Goal: Task Accomplishment & Management: Complete application form

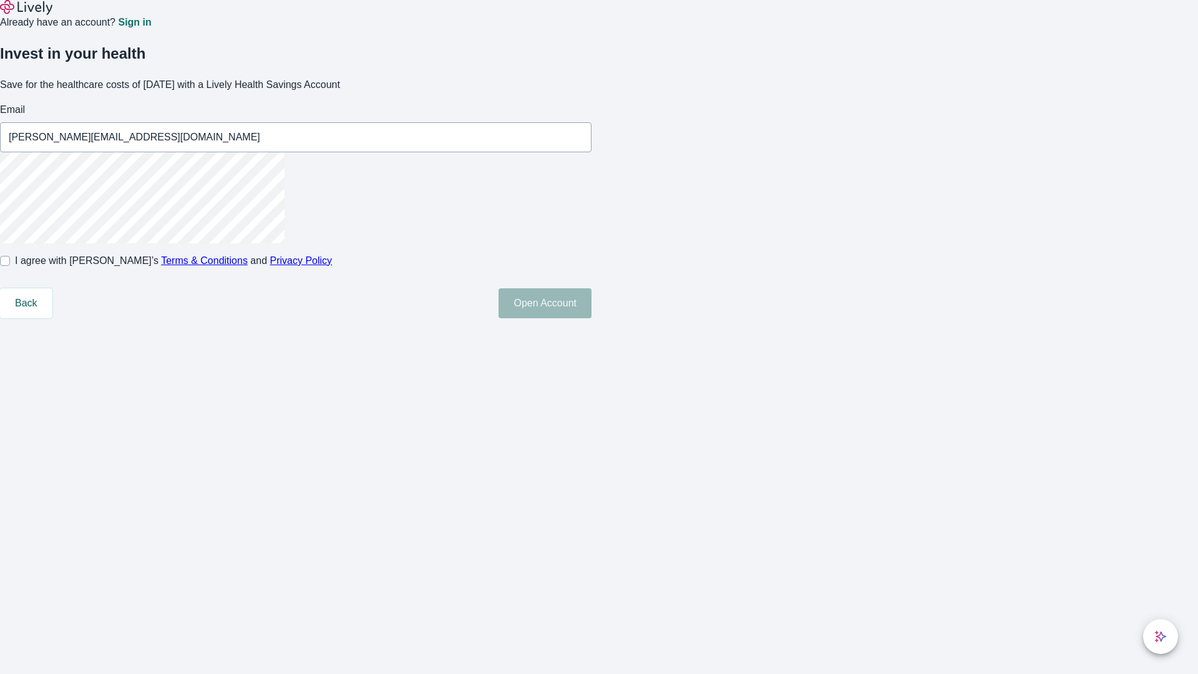
click at [10, 266] on input "I agree with Lively’s Terms & Conditions and Privacy Policy" at bounding box center [5, 261] width 10 height 10
checkbox input "true"
click at [591, 318] on button "Open Account" at bounding box center [545, 303] width 93 height 30
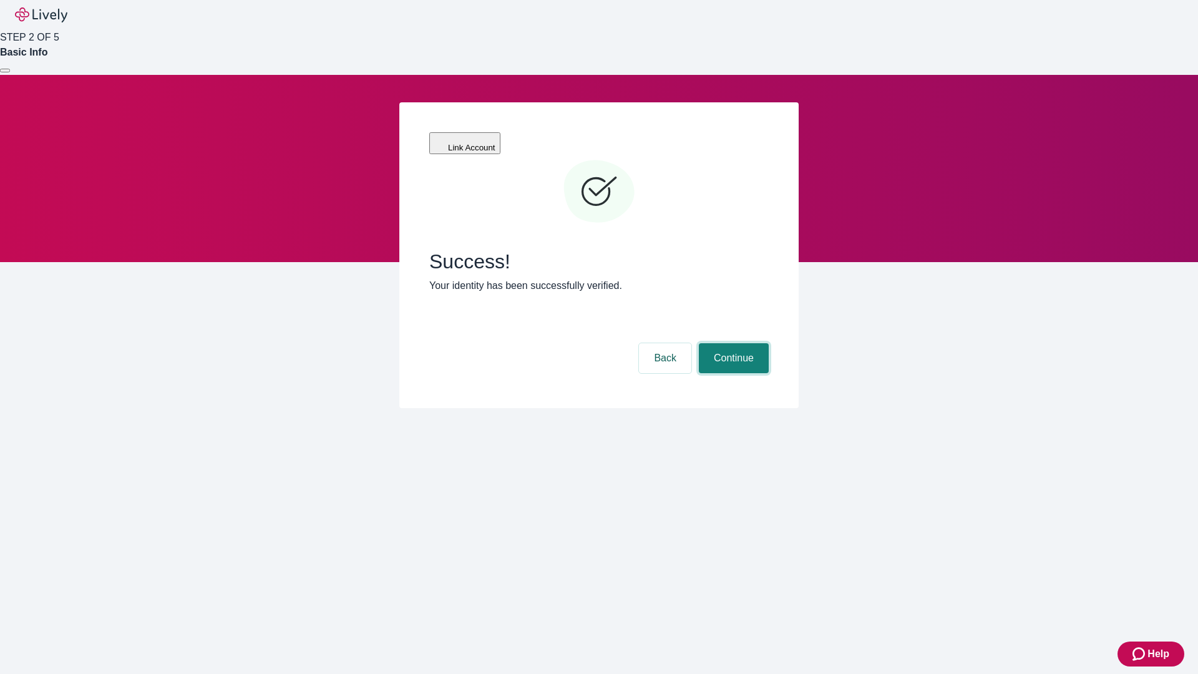
click at [732, 343] on button "Continue" at bounding box center [734, 358] width 70 height 30
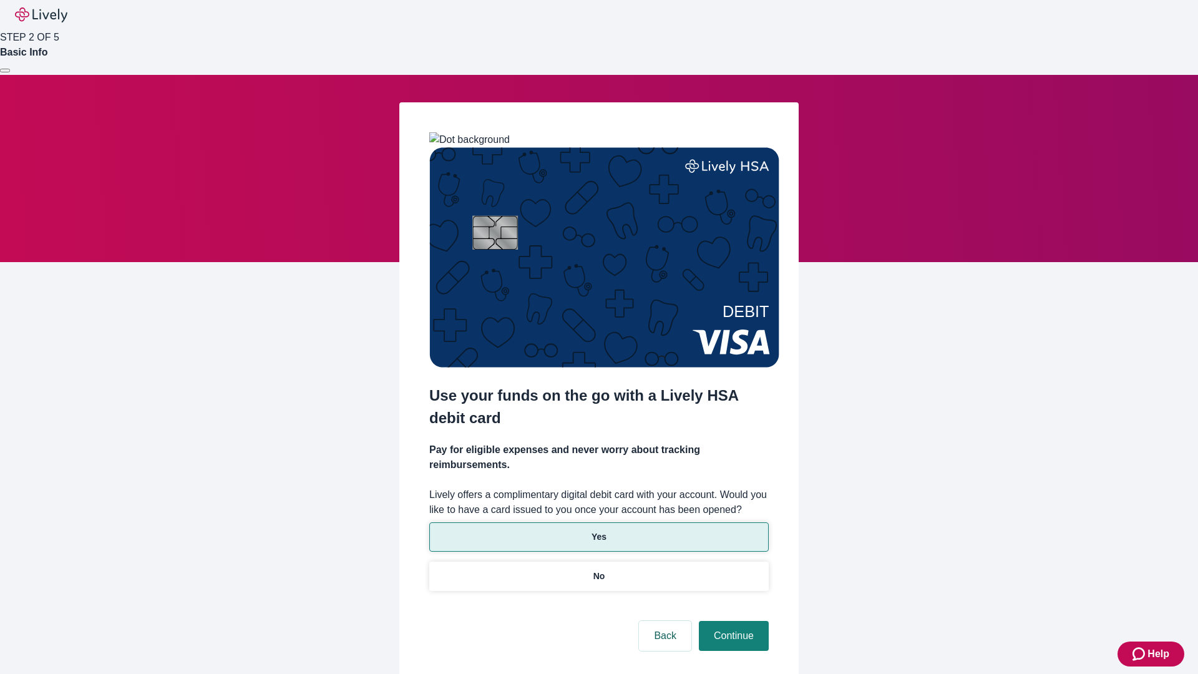
click at [598, 530] on p "Yes" at bounding box center [598, 536] width 15 height 13
click at [732, 621] on button "Continue" at bounding box center [734, 636] width 70 height 30
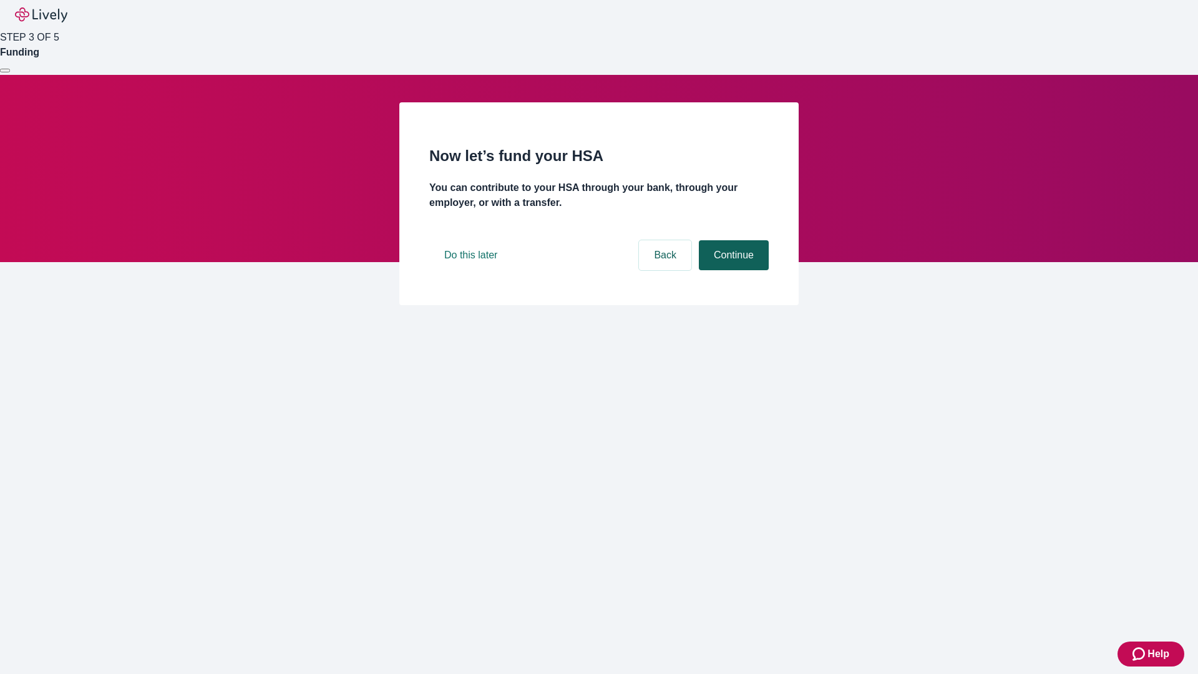
click at [732, 270] on button "Continue" at bounding box center [734, 255] width 70 height 30
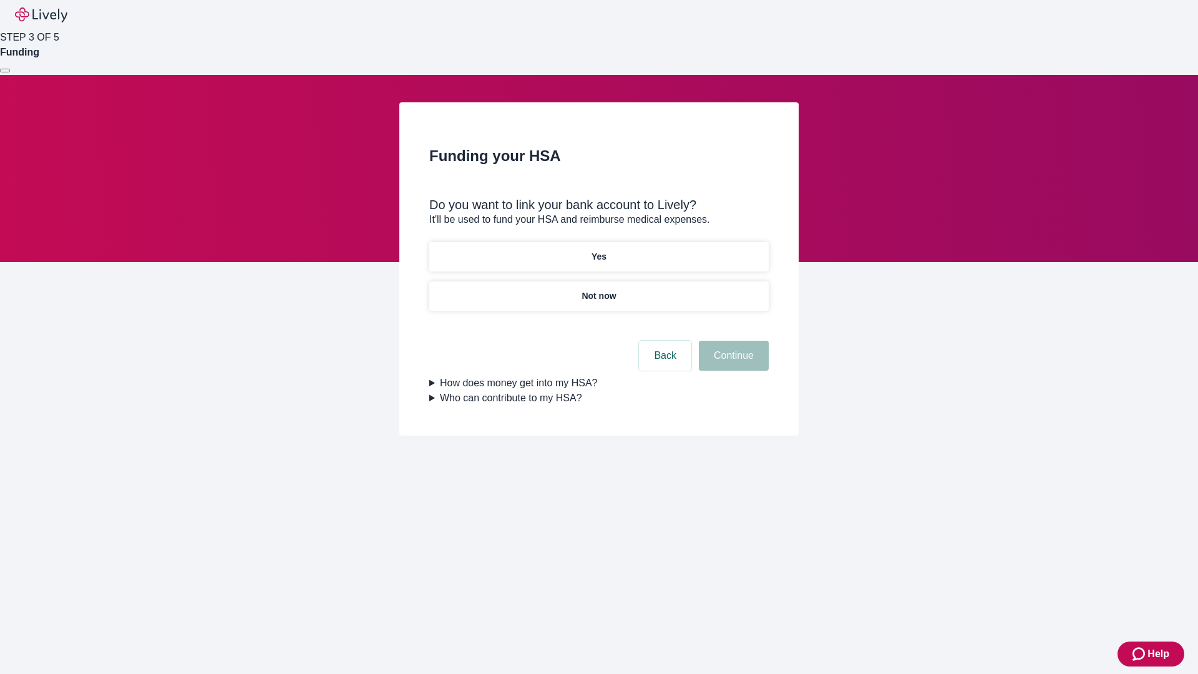
click at [598, 250] on p "Yes" at bounding box center [598, 256] width 15 height 13
click at [732, 341] on button "Continue" at bounding box center [734, 356] width 70 height 30
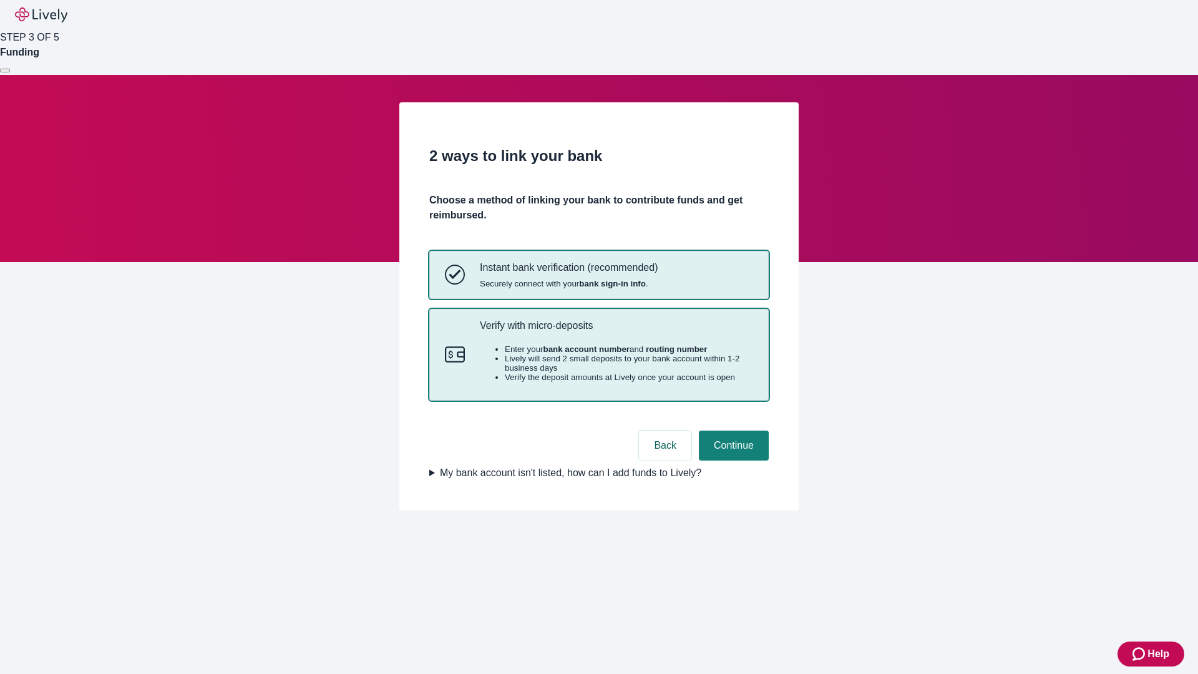
click at [616, 331] on p "Verify with micro-deposits" at bounding box center [616, 325] width 273 height 12
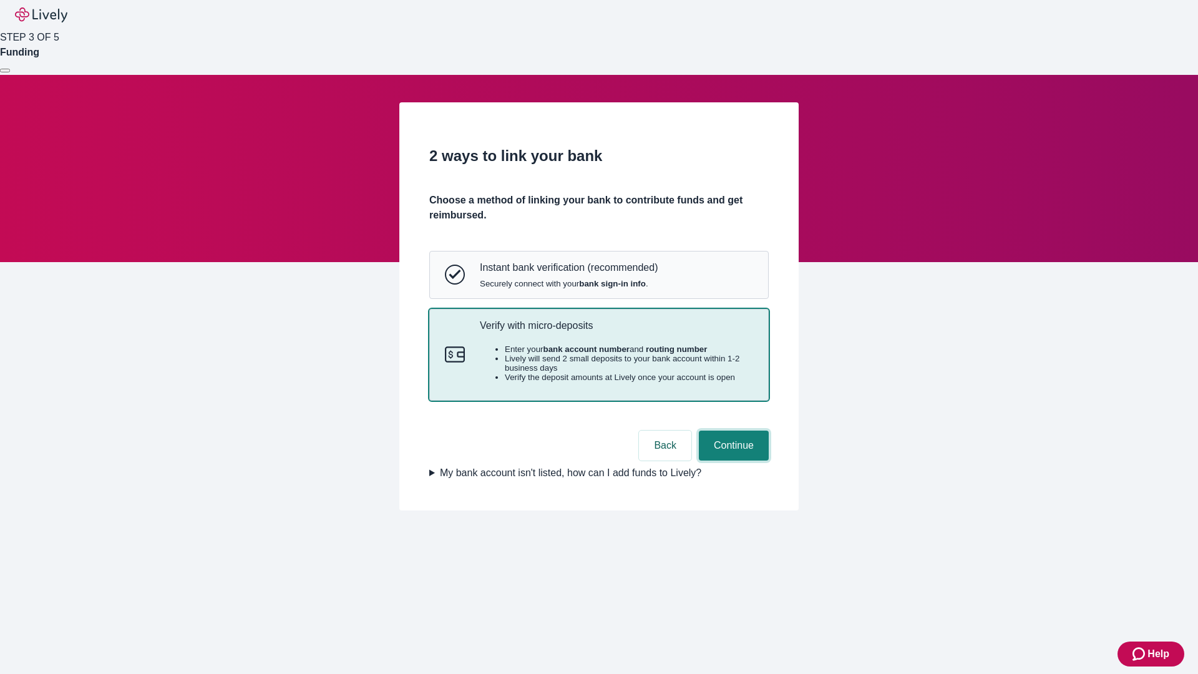
click at [732, 460] on button "Continue" at bounding box center [734, 446] width 70 height 30
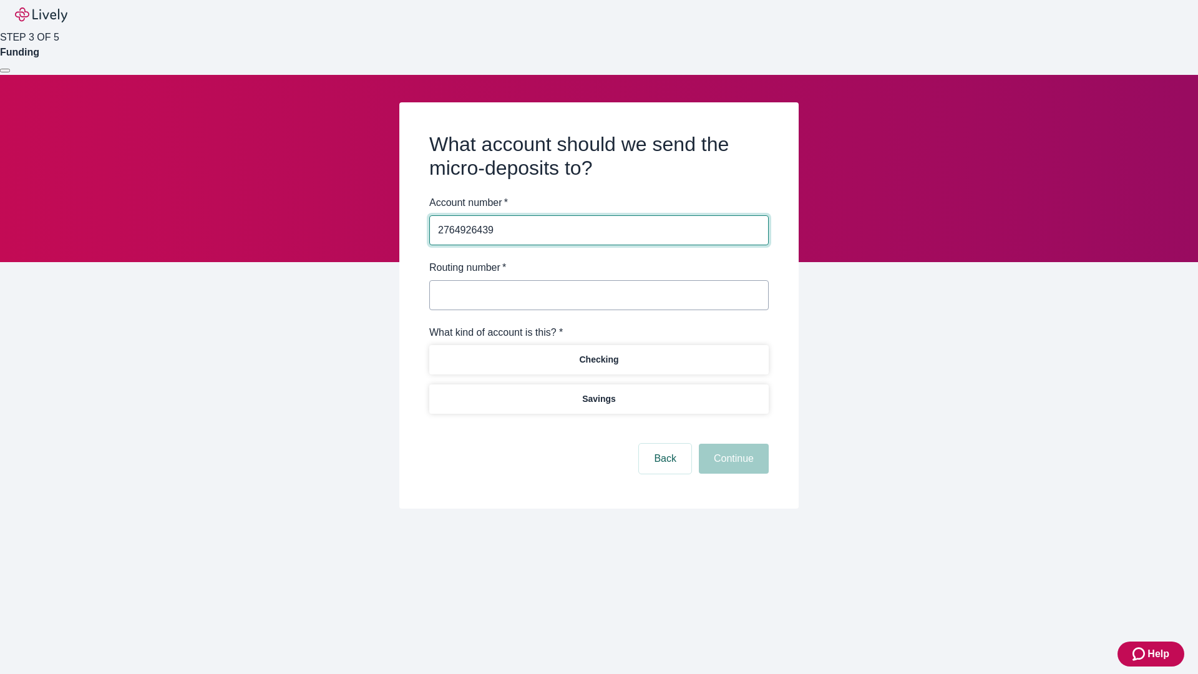
type input "2764926439"
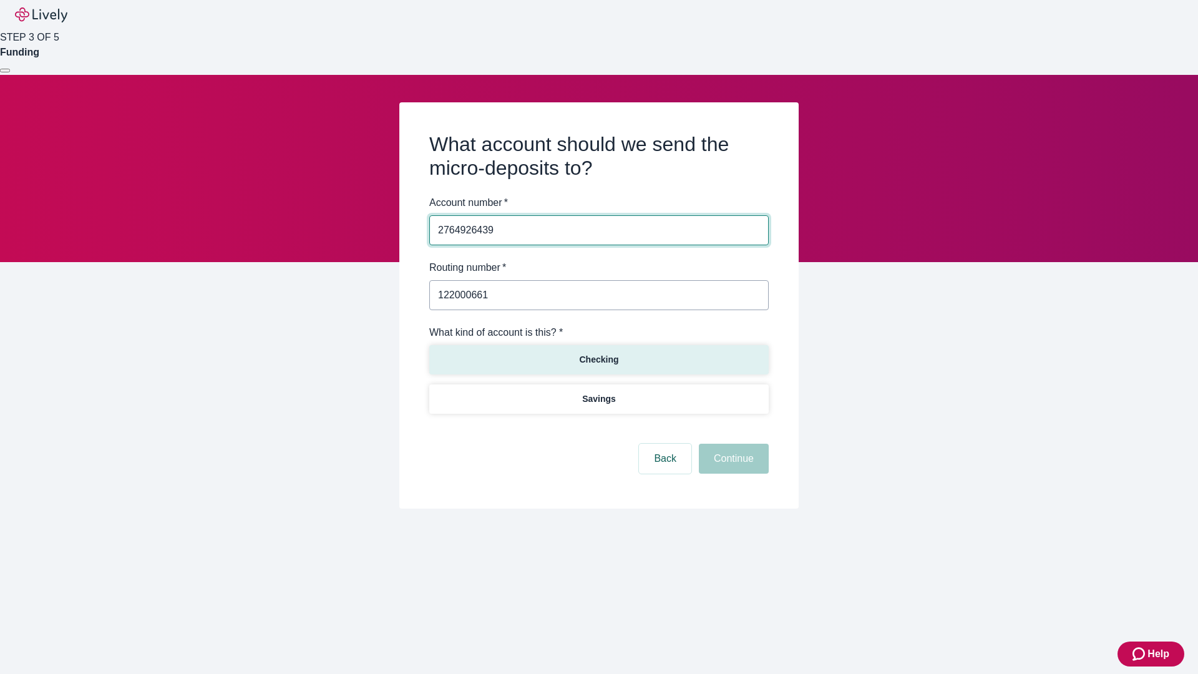
type input "122000661"
click at [598, 359] on p "Checking" at bounding box center [598, 359] width 39 height 13
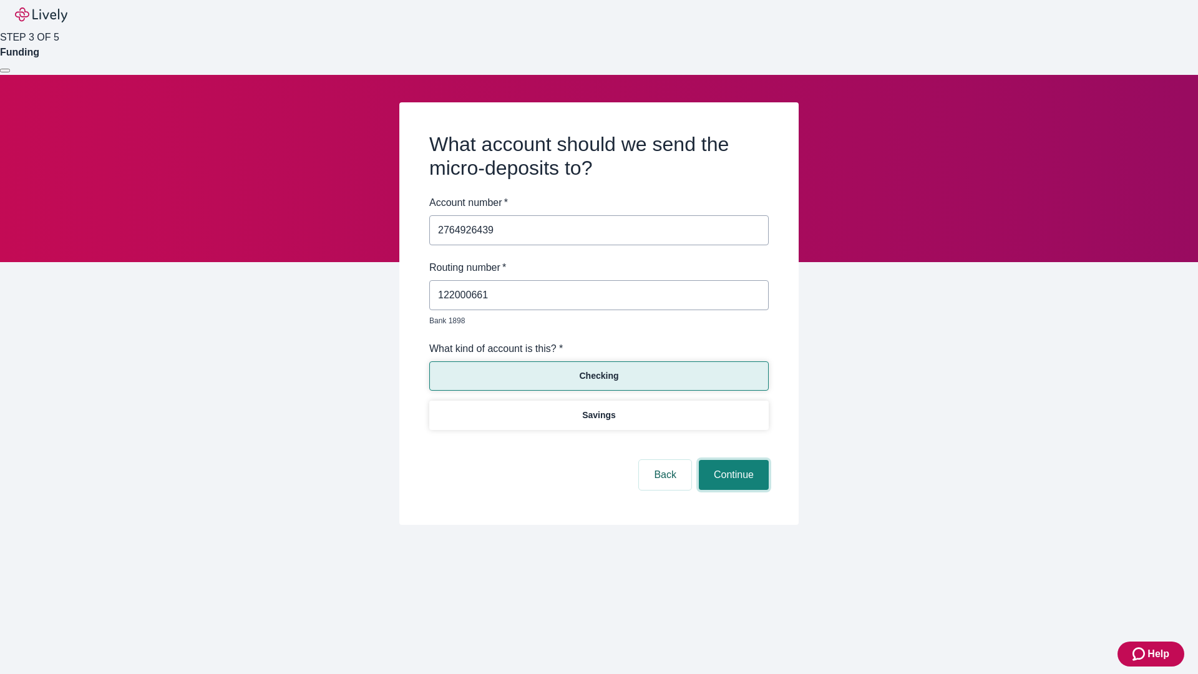
click at [732, 460] on button "Continue" at bounding box center [734, 475] width 70 height 30
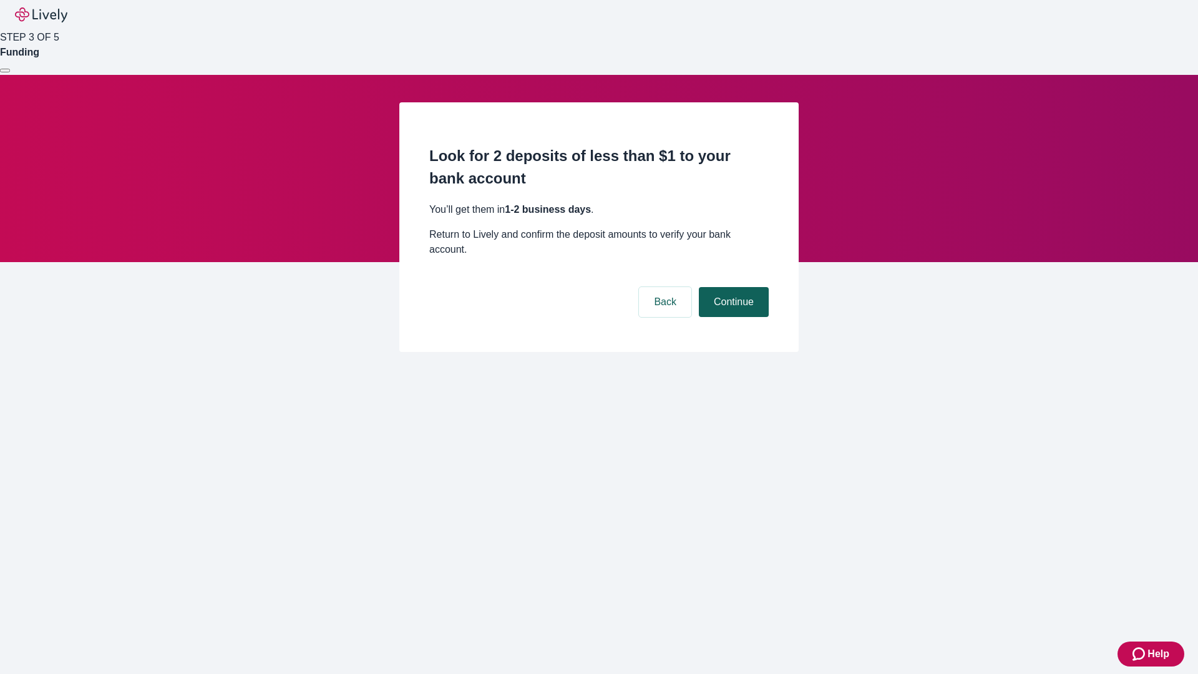
click at [732, 287] on button "Continue" at bounding box center [734, 302] width 70 height 30
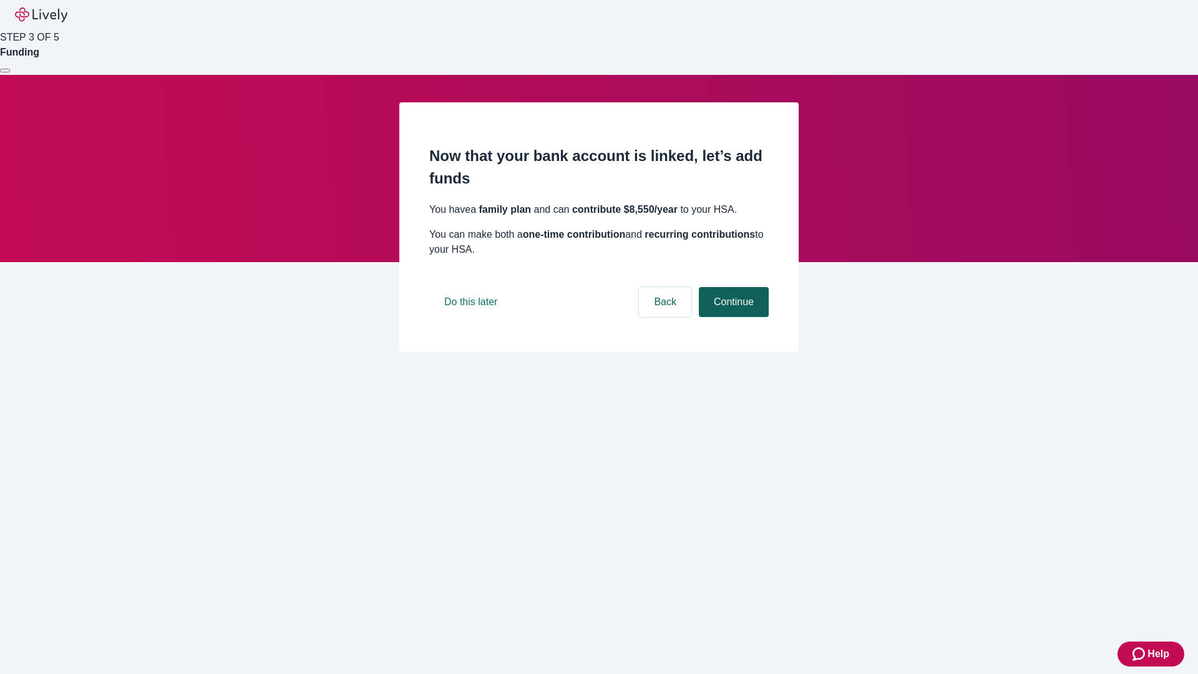
click at [732, 317] on button "Continue" at bounding box center [734, 302] width 70 height 30
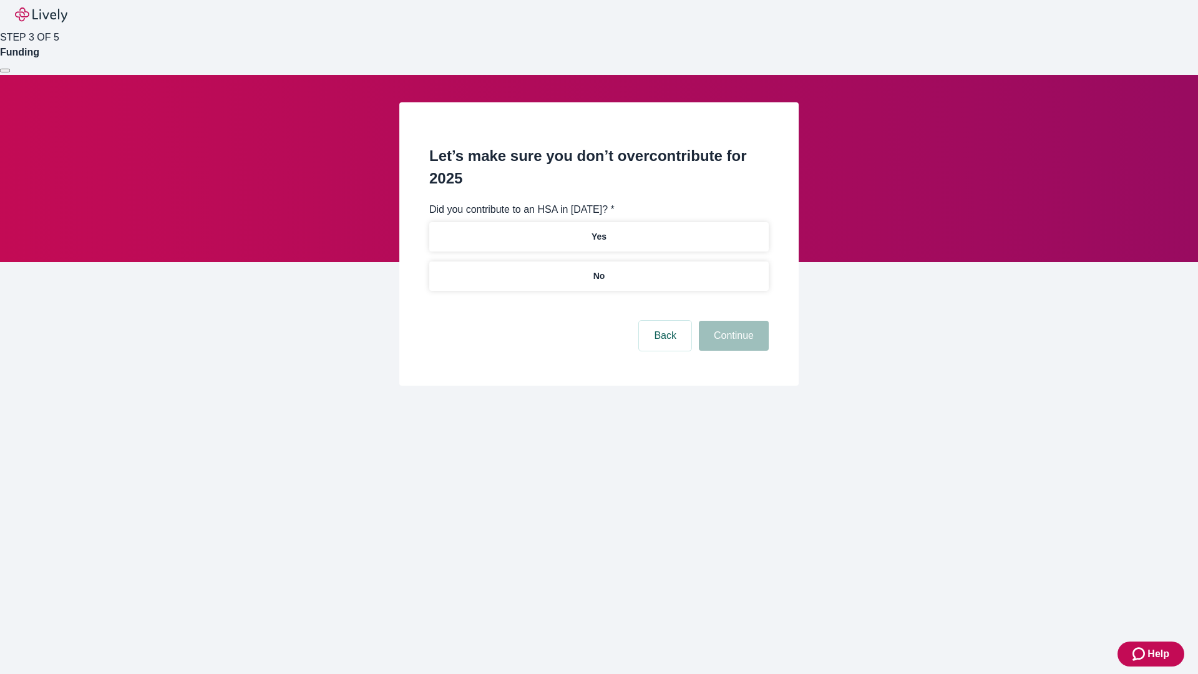
click at [598, 270] on p "No" at bounding box center [599, 276] width 12 height 13
click at [732, 321] on button "Continue" at bounding box center [734, 336] width 70 height 30
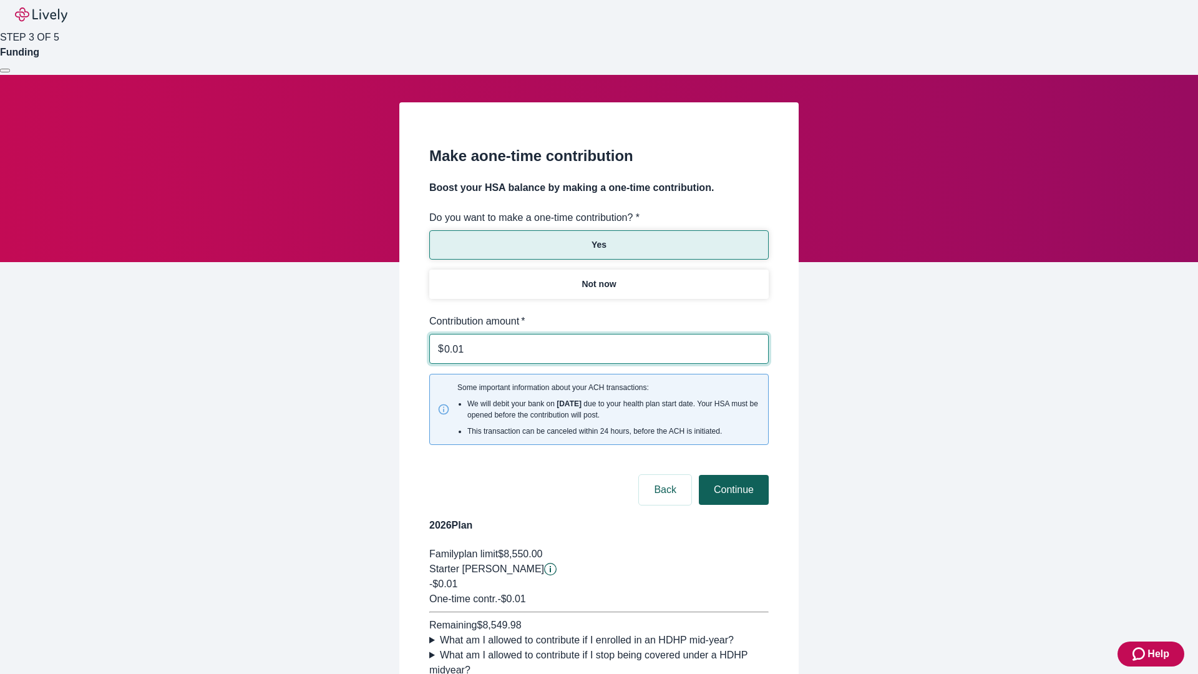
click at [732, 475] on button "Continue" at bounding box center [734, 490] width 70 height 30
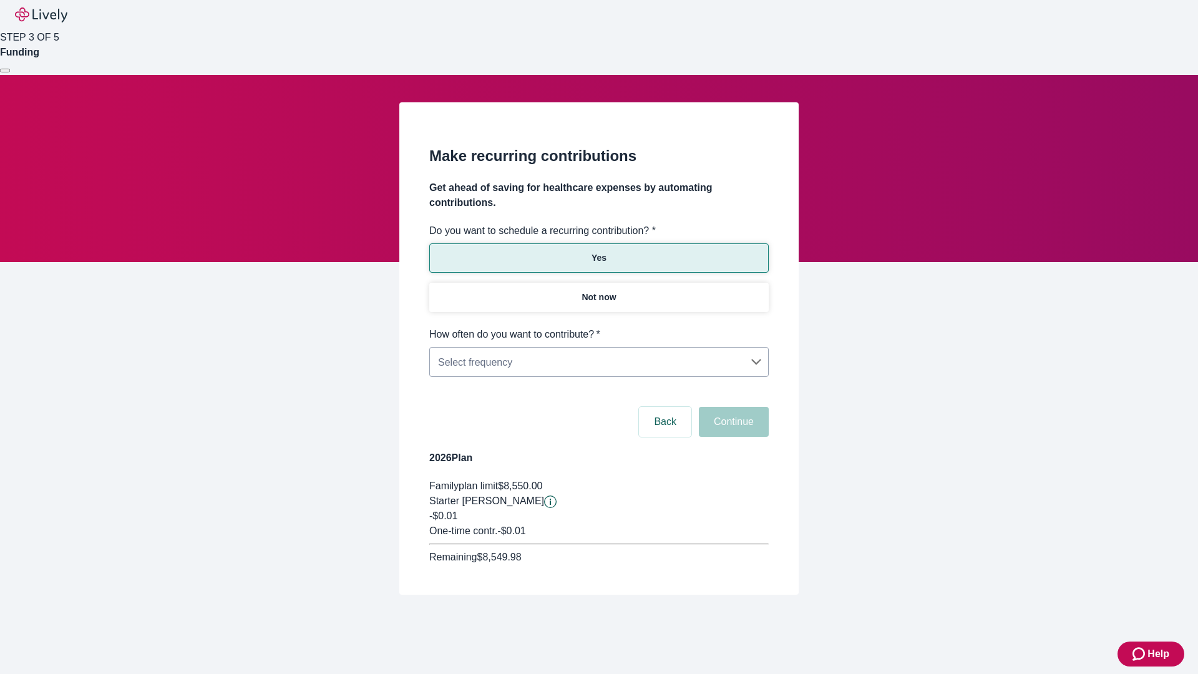
click at [598, 327] on body "Help STEP 3 OF 5 Funding Make recurring contributions Get ahead of saving for h…" at bounding box center [599, 327] width 1198 height 655
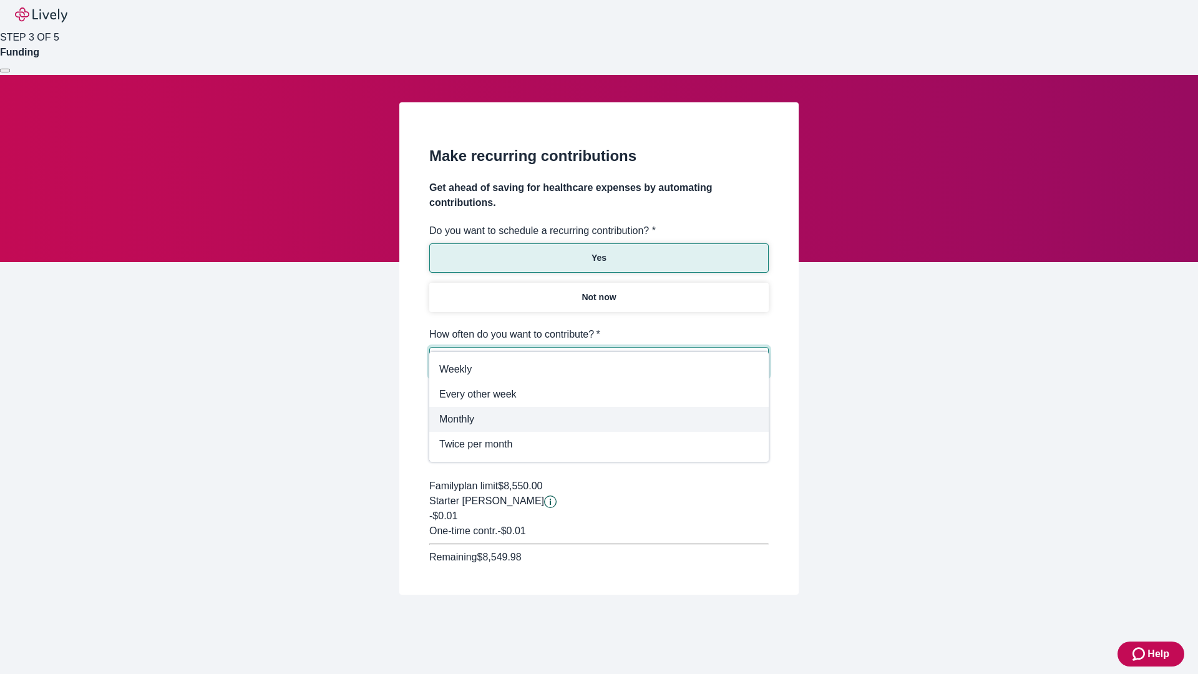
click at [598, 419] on span "Monthly" at bounding box center [598, 419] width 319 height 15
type input "Monthly"
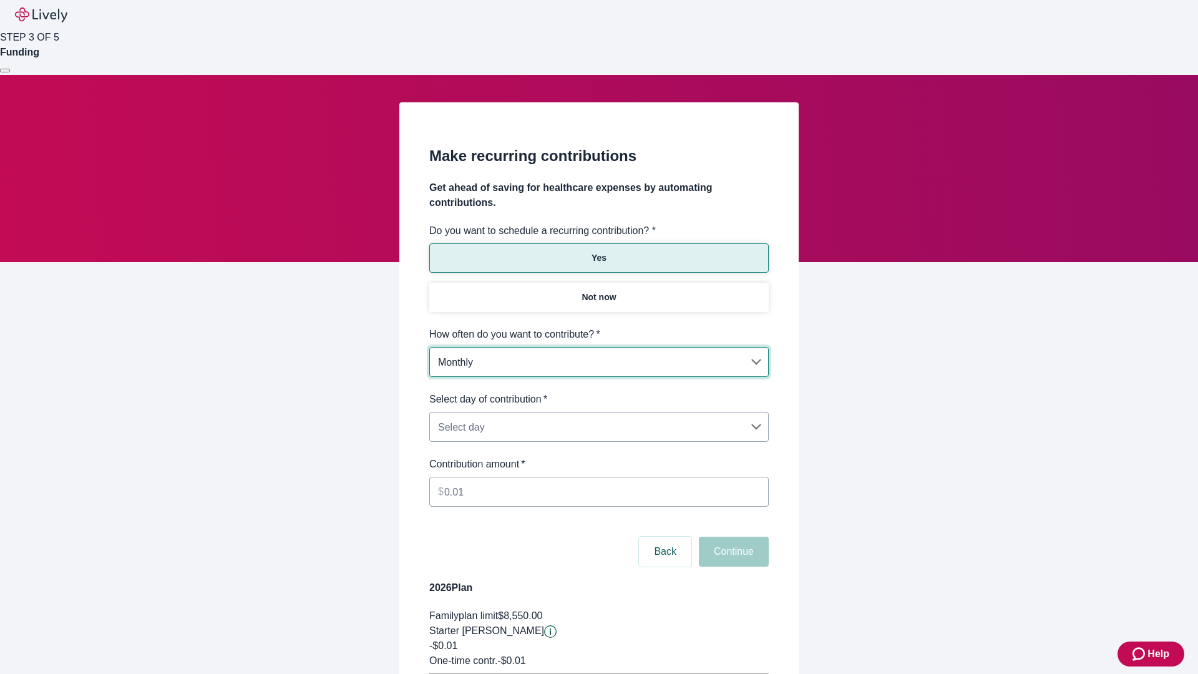
click at [598, 392] on body "Help STEP 3 OF 5 Funding Make recurring contributions Get ahead of saving for h…" at bounding box center [599, 392] width 1198 height 784
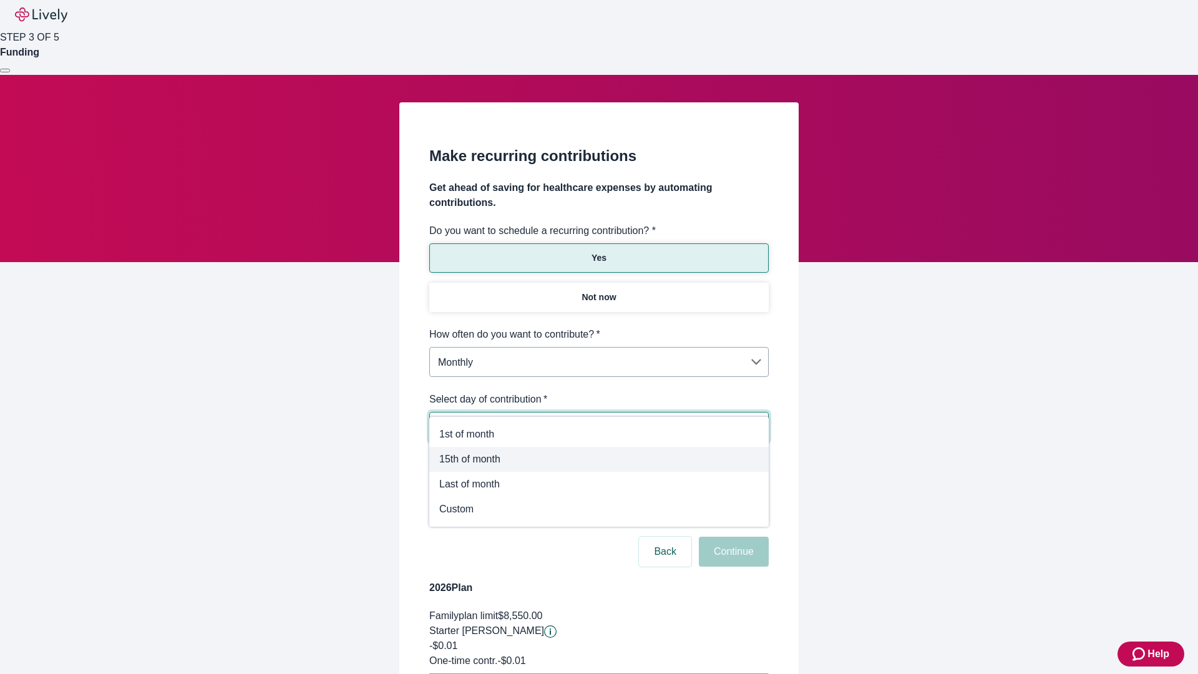
click at [599, 459] on span "15th of month" at bounding box center [598, 459] width 319 height 15
type input "Monthly15th"
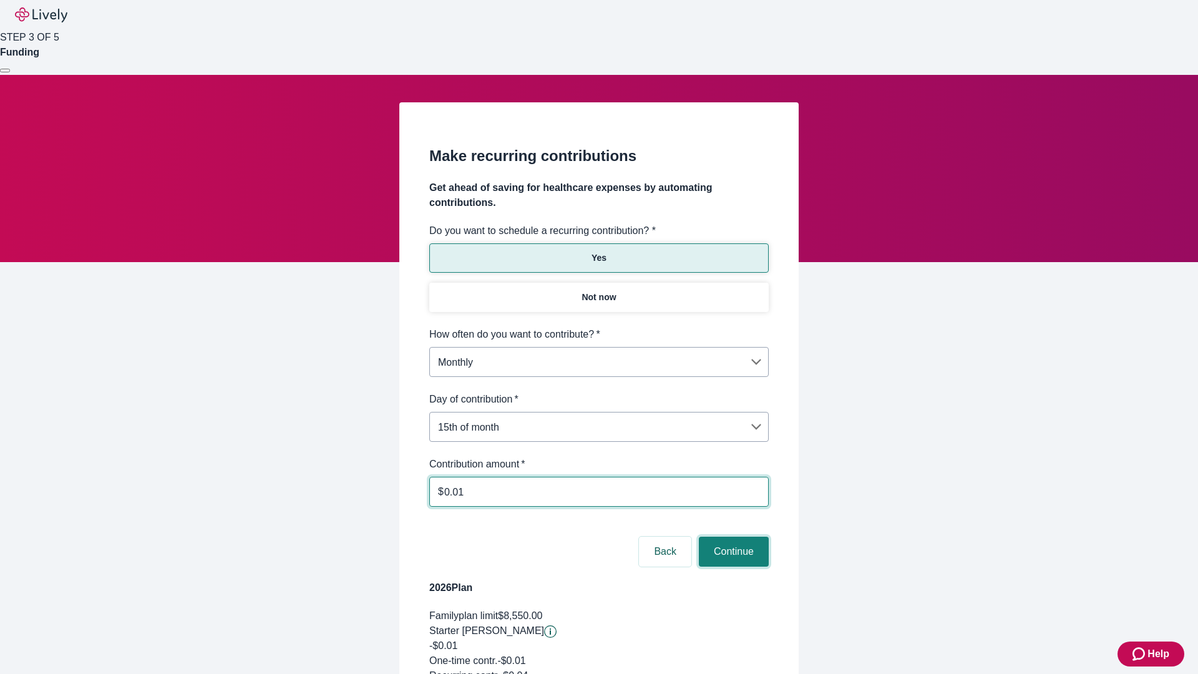
click at [732, 537] on button "Continue" at bounding box center [734, 552] width 70 height 30
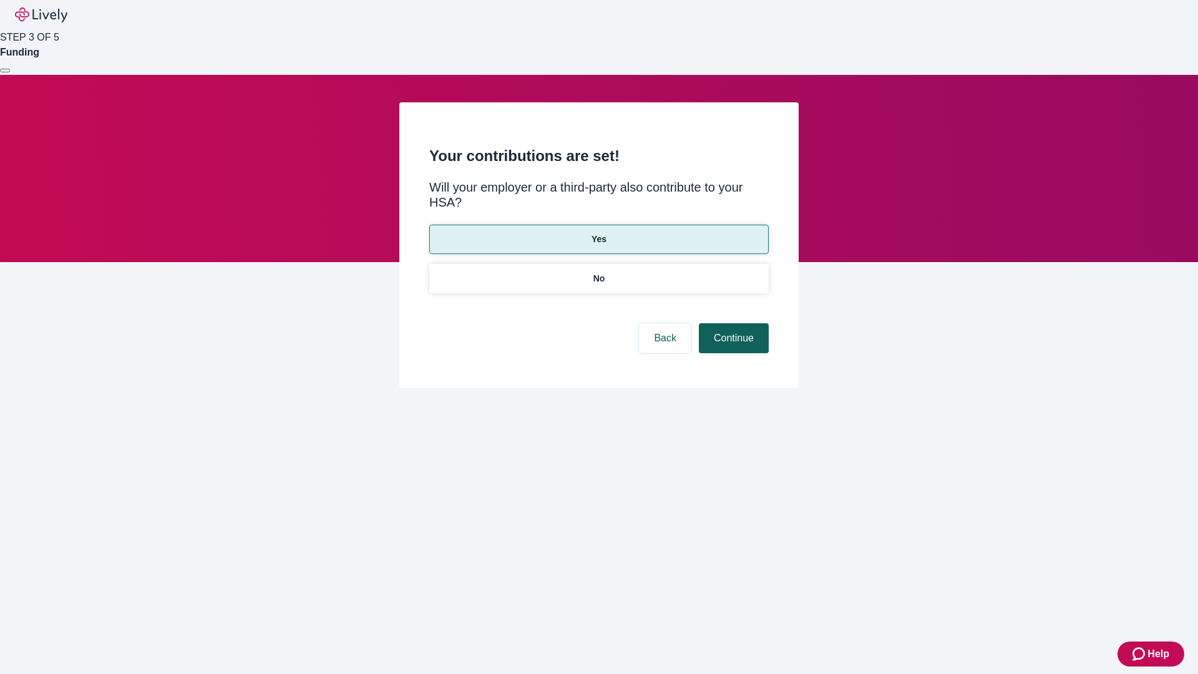
click at [732, 323] on button "Continue" at bounding box center [734, 338] width 70 height 30
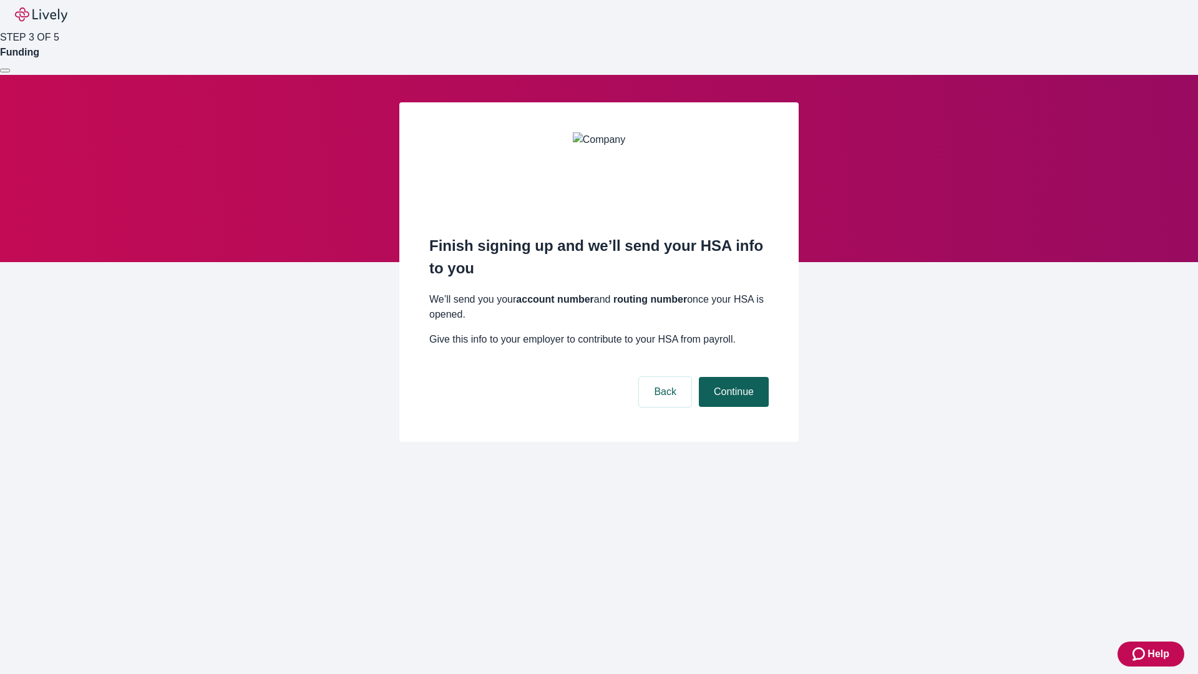
click at [732, 377] on button "Continue" at bounding box center [734, 392] width 70 height 30
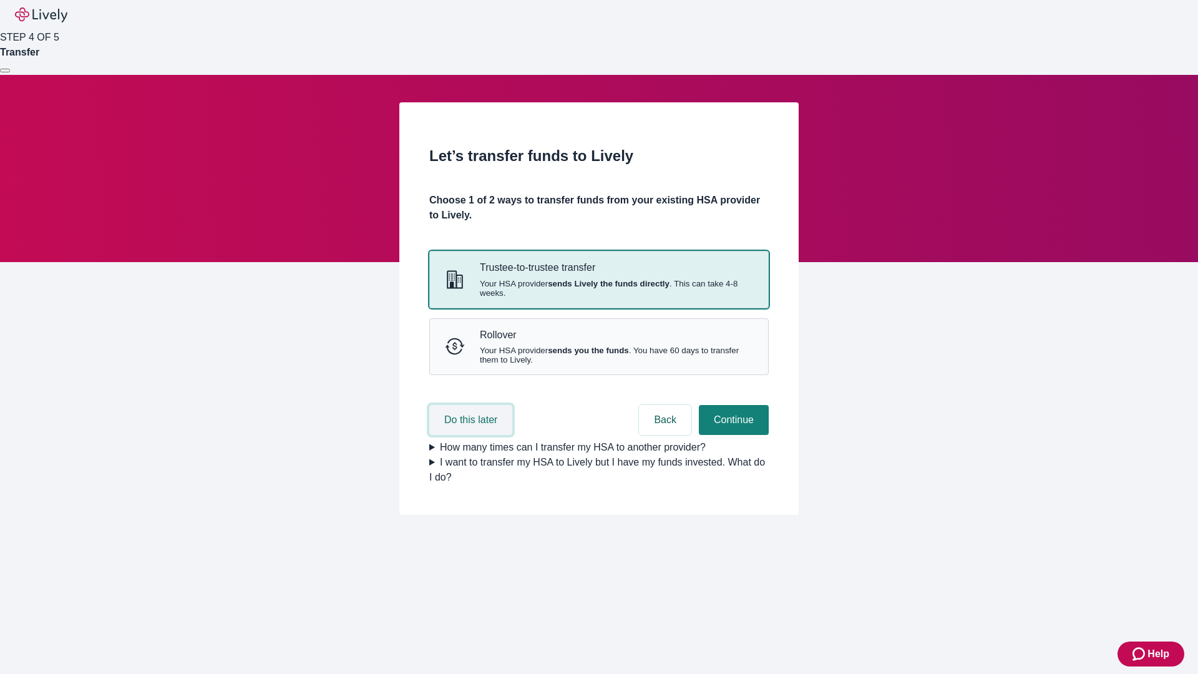
click at [472, 435] on button "Do this later" at bounding box center [470, 420] width 83 height 30
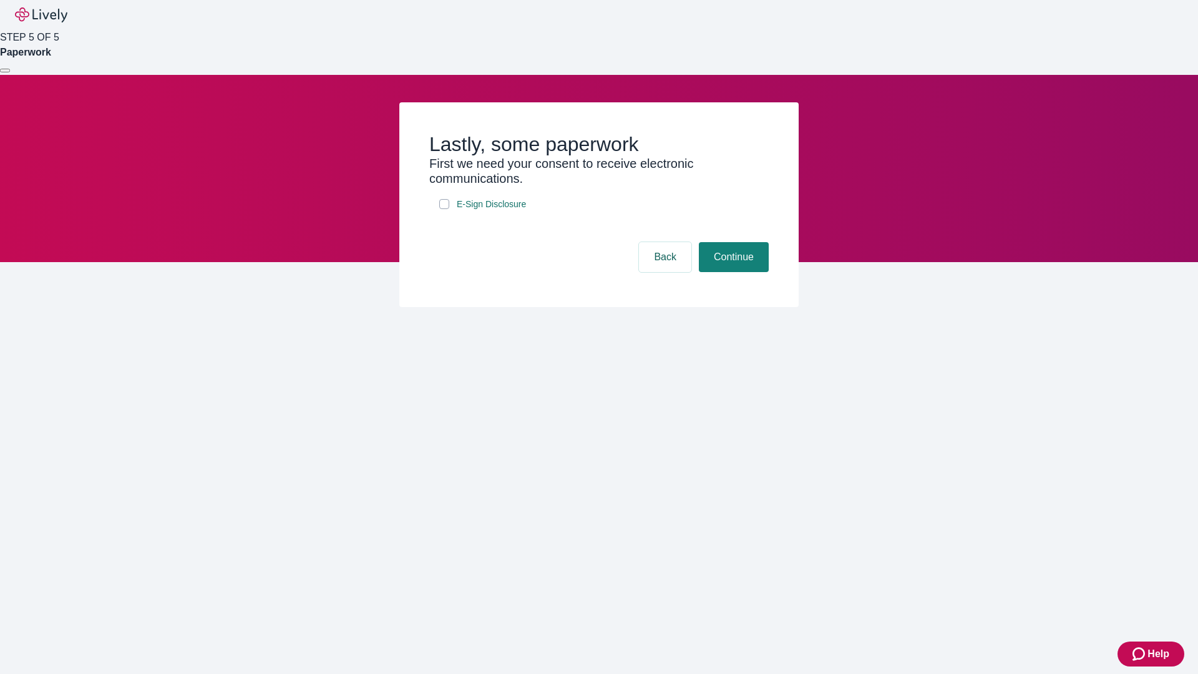
click at [444, 209] on input "E-Sign Disclosure" at bounding box center [444, 204] width 10 height 10
checkbox input "true"
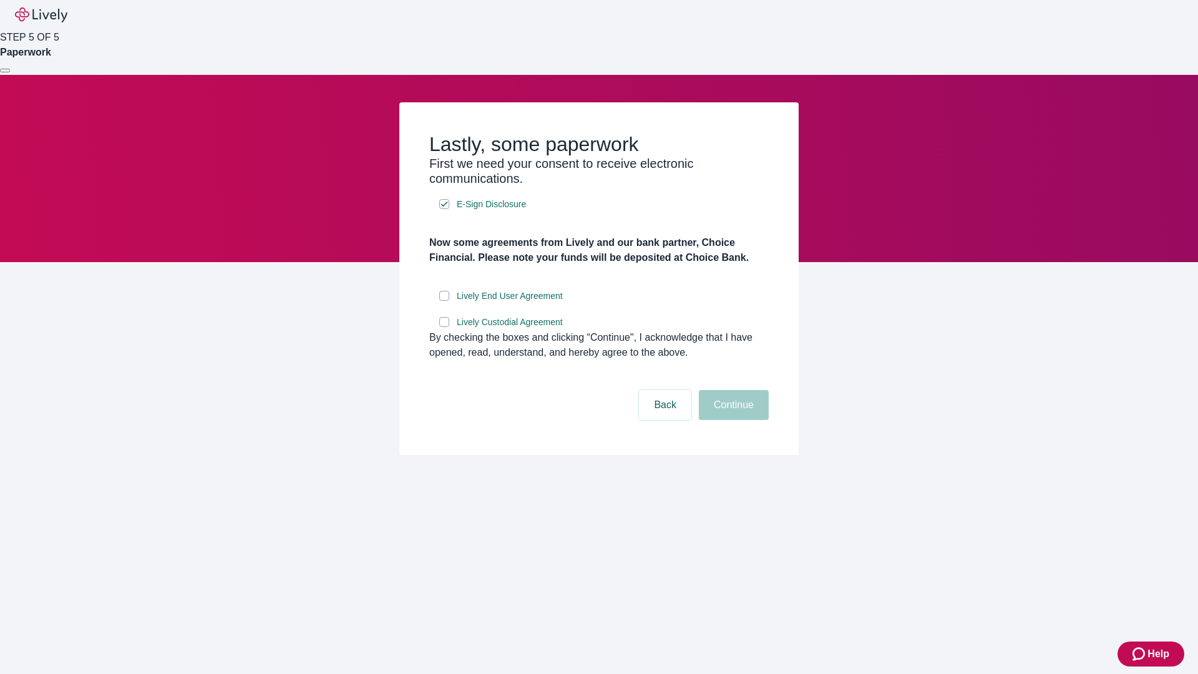
click at [444, 301] on input "Lively End User Agreement" at bounding box center [444, 296] width 10 height 10
checkbox input "true"
click at [444, 327] on input "Lively Custodial Agreement" at bounding box center [444, 322] width 10 height 10
checkbox input "true"
click at [732, 420] on button "Continue" at bounding box center [734, 405] width 70 height 30
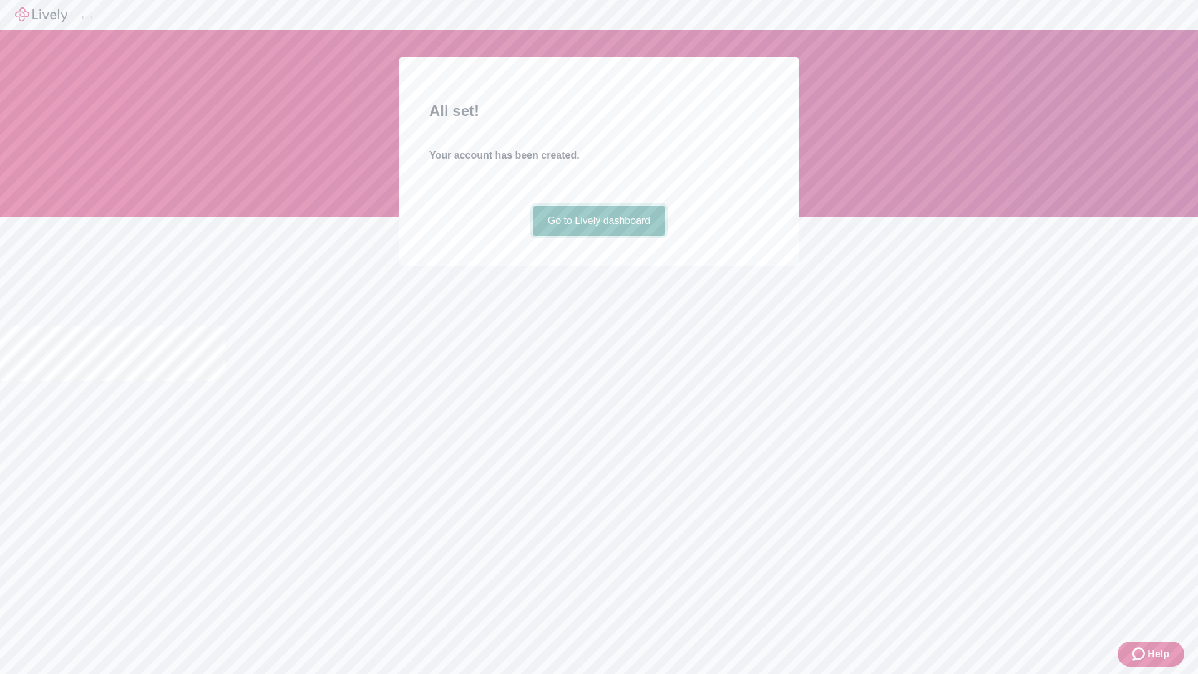
click at [598, 236] on link "Go to Lively dashboard" at bounding box center [599, 221] width 133 height 30
